Goal: Task Accomplishment & Management: Manage account settings

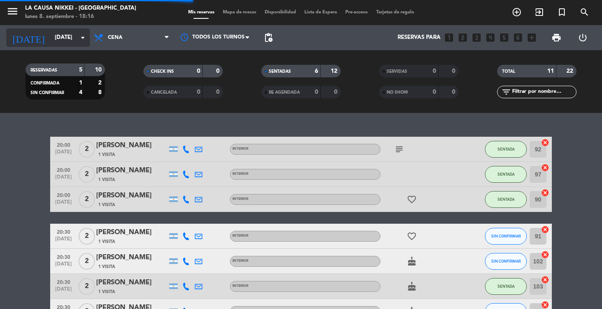
click at [77, 40] on input "[DATE]" at bounding box center [88, 37] width 74 height 15
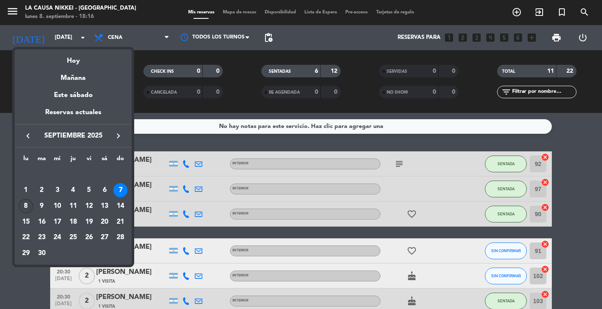
click at [29, 204] on div "8" at bounding box center [26, 206] width 14 height 14
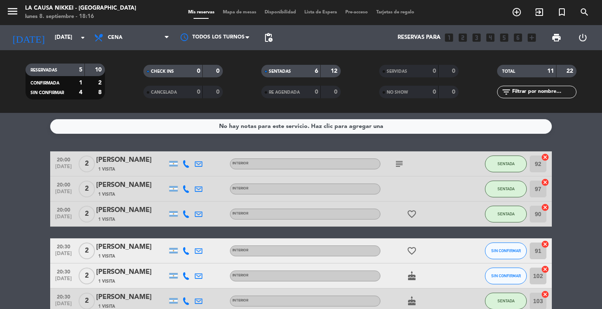
type input "[DATE]"
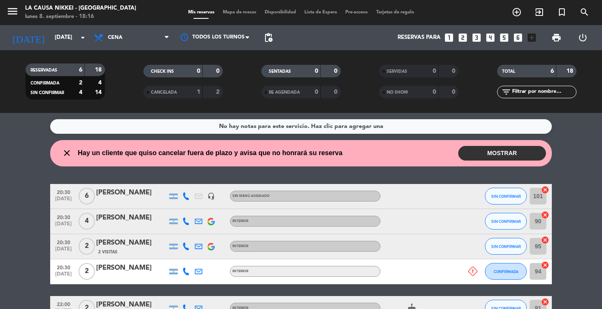
click at [557, 163] on wont-attend-reservations "close Hay un cliente que quiso cancelar fuera de plazo y avisa que no honrará s…" at bounding box center [301, 153] width 602 height 26
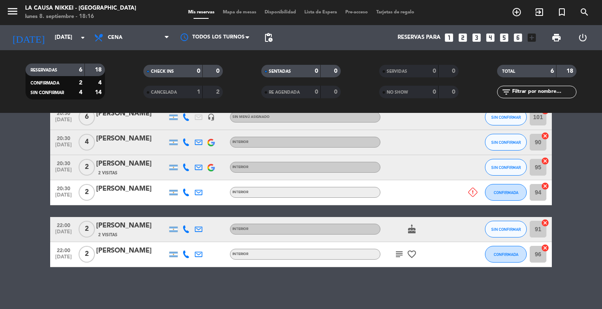
click at [405, 252] on span "favorite_border" at bounding box center [411, 254] width 13 height 10
click at [402, 252] on icon "subject" at bounding box center [399, 254] width 10 height 10
click at [413, 253] on icon "favorite_border" at bounding box center [412, 254] width 10 height 10
drag, startPoint x: 413, startPoint y: 253, endPoint x: 404, endPoint y: 272, distance: 21.1
click at [404, 272] on div "No hay notas para este servicio. Haz clic para agregar una close Hay un cliente…" at bounding box center [301, 211] width 602 height 196
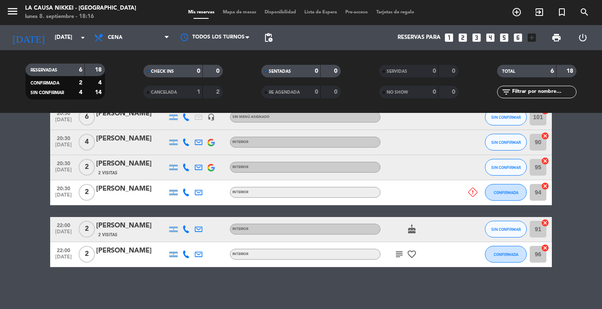
scroll to position [0, 0]
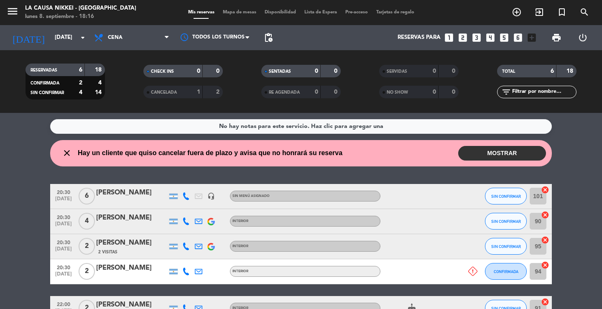
click at [507, 156] on button "MOSTRAR" at bounding box center [502, 153] width 88 height 15
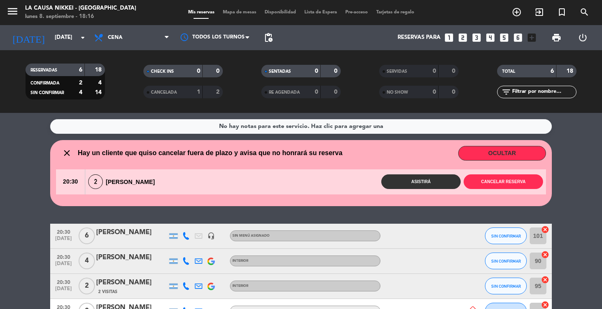
click at [565, 196] on wont-attend-reservations "close Hay un cliente que quiso cancelar fuera de plazo y avisa que no honrará s…" at bounding box center [301, 173] width 602 height 66
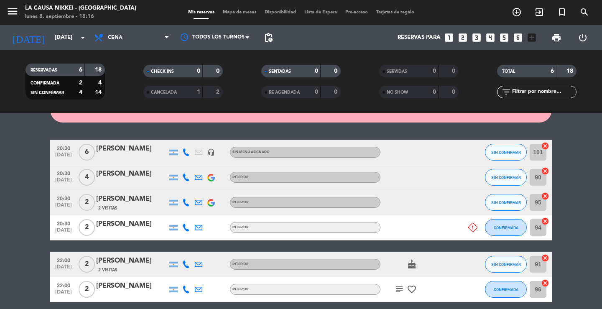
scroll to position [119, 0]
